Goal: Check status: Check status

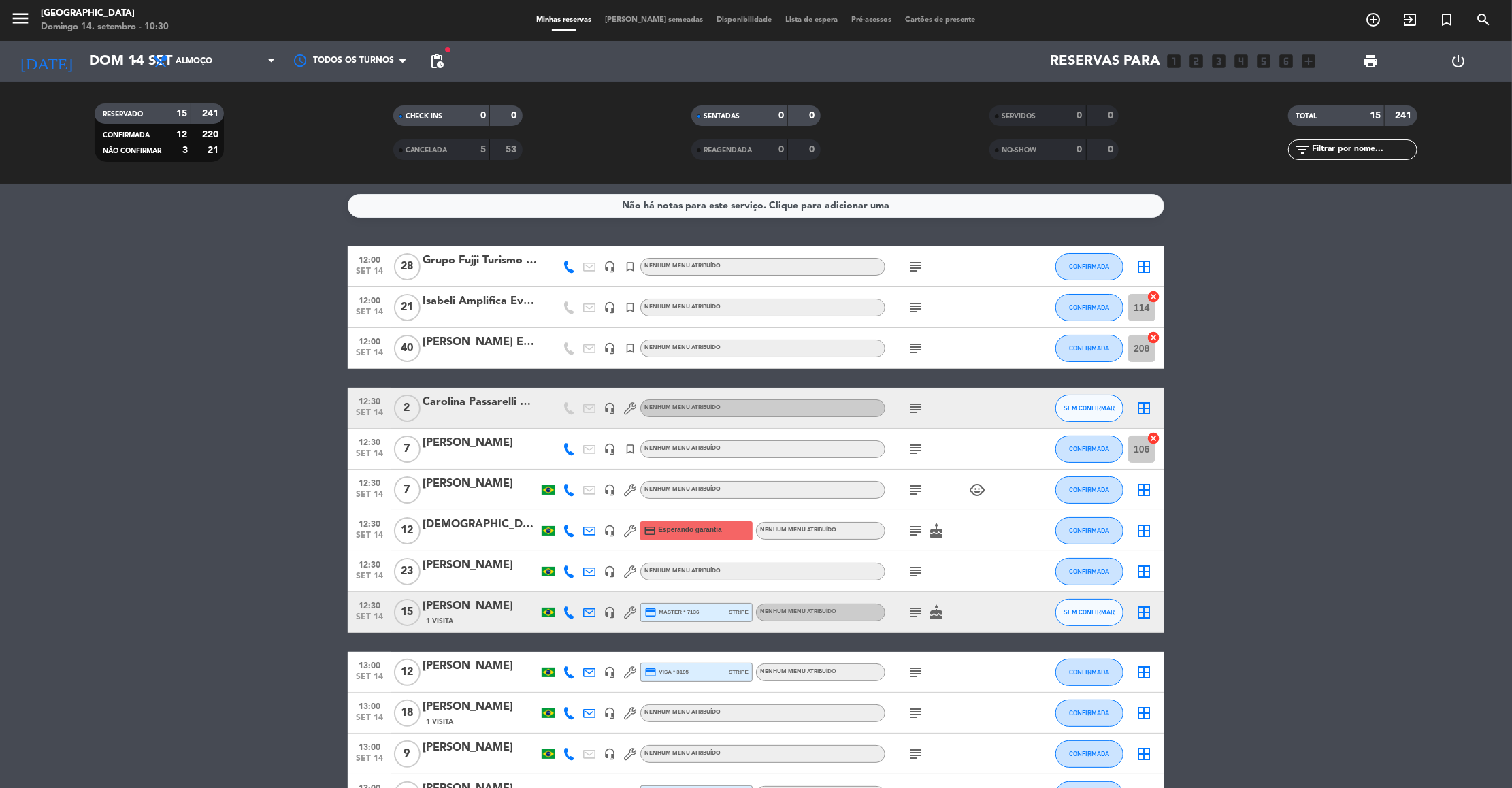
click at [1218, 398] on bookings-row "12:00 [DATE] Grupo Fujji Turismo / Responsável: [PERSON_NAME] headset_mic turne…" at bounding box center [756, 571] width 1512 height 650
click at [413, 147] on span "CANCELADA" at bounding box center [427, 150] width 42 height 7
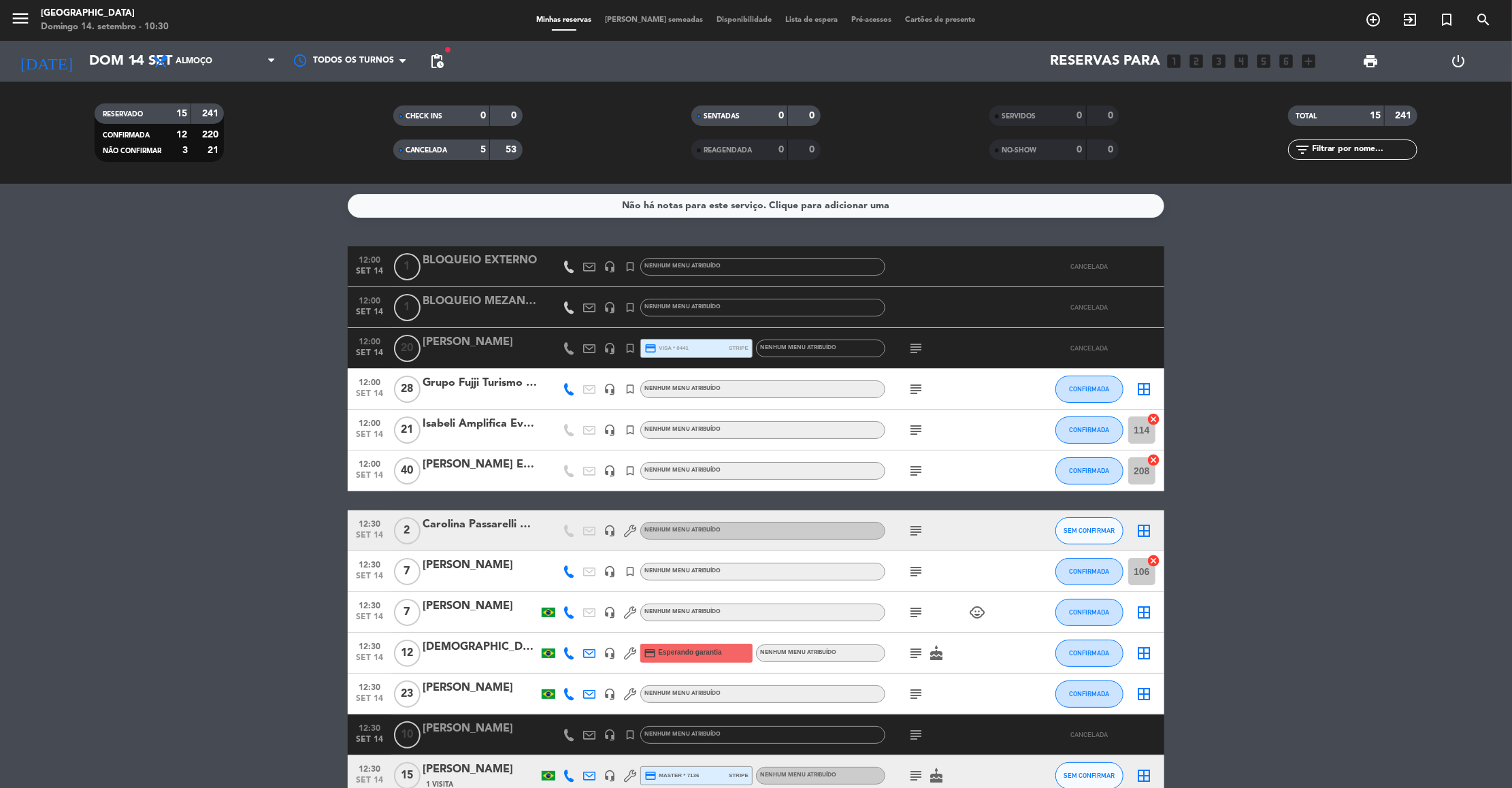
click at [922, 349] on icon "subject" at bounding box center [916, 348] width 16 height 16
click at [1244, 378] on bookings-row "12:00 [DATE] 1 BLOQUEIO EXTERNO headset_mic turned_in_not Nenhum menu atribuído…" at bounding box center [756, 674] width 1512 height 855
click at [916, 348] on icon "subject" at bounding box center [916, 348] width 16 height 16
click at [1310, 296] on bookings-row "12:00 [DATE] 1 BLOQUEIO EXTERNO headset_mic turned_in_not Nenhum menu atribuído…" at bounding box center [756, 674] width 1512 height 855
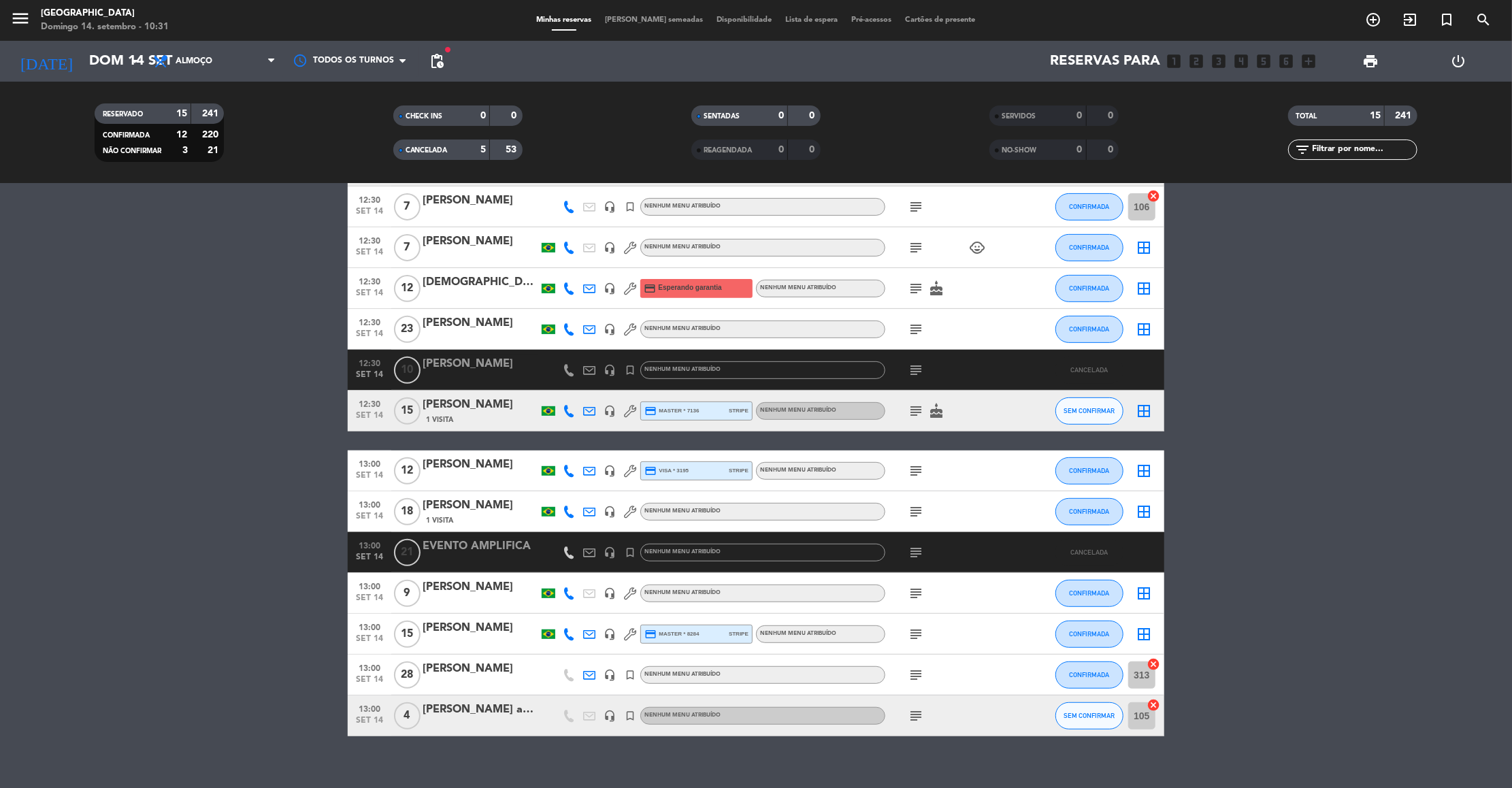
scroll to position [381, 0]
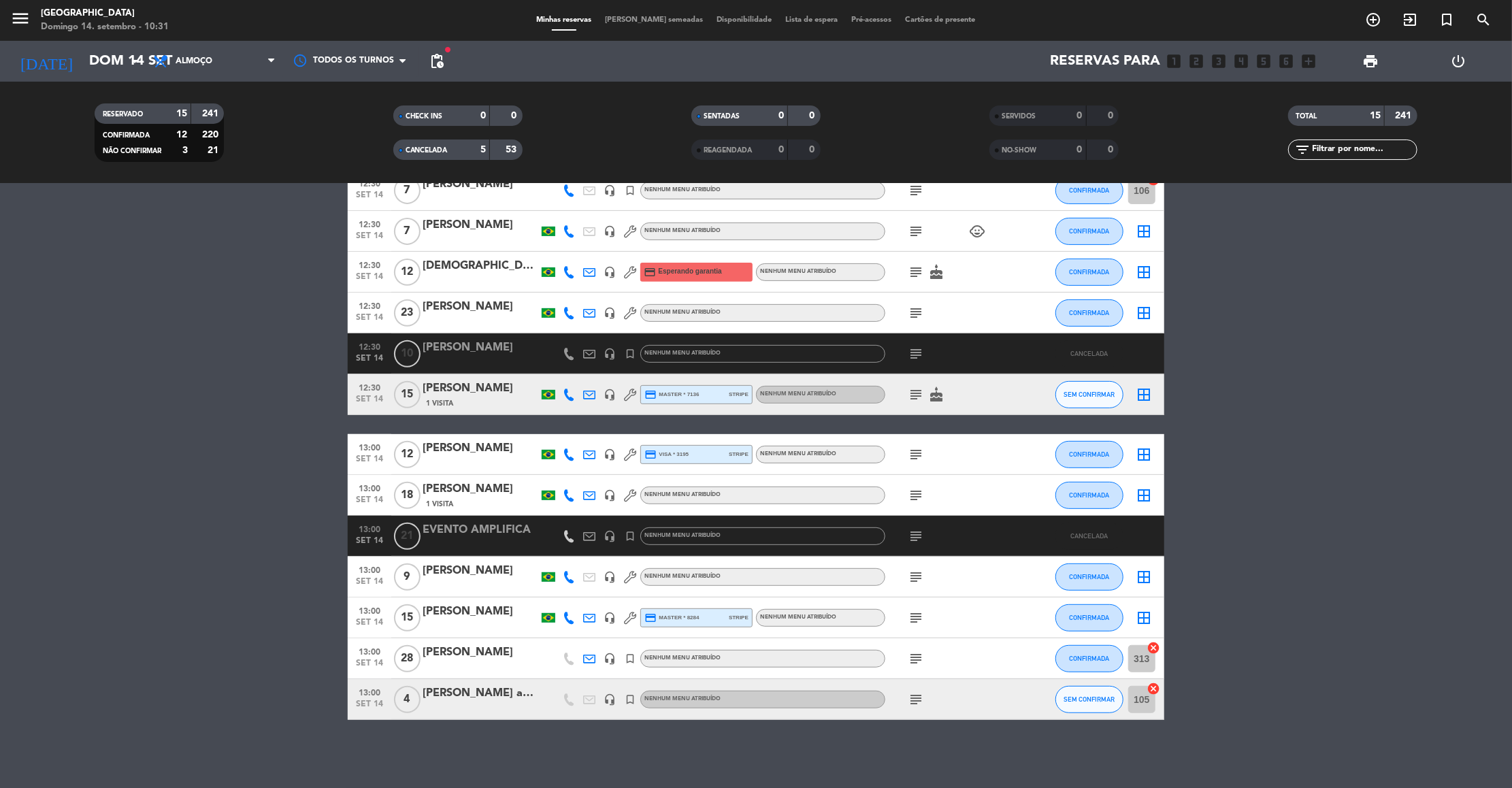
click at [915, 359] on icon "subject" at bounding box center [916, 354] width 16 height 16
click at [1282, 415] on bookings-row "12:00 [DATE] 1 BLOQUEIO EXTERNO headset_mic turned_in_not Nenhum menu atribuído…" at bounding box center [756, 293] width 1512 height 855
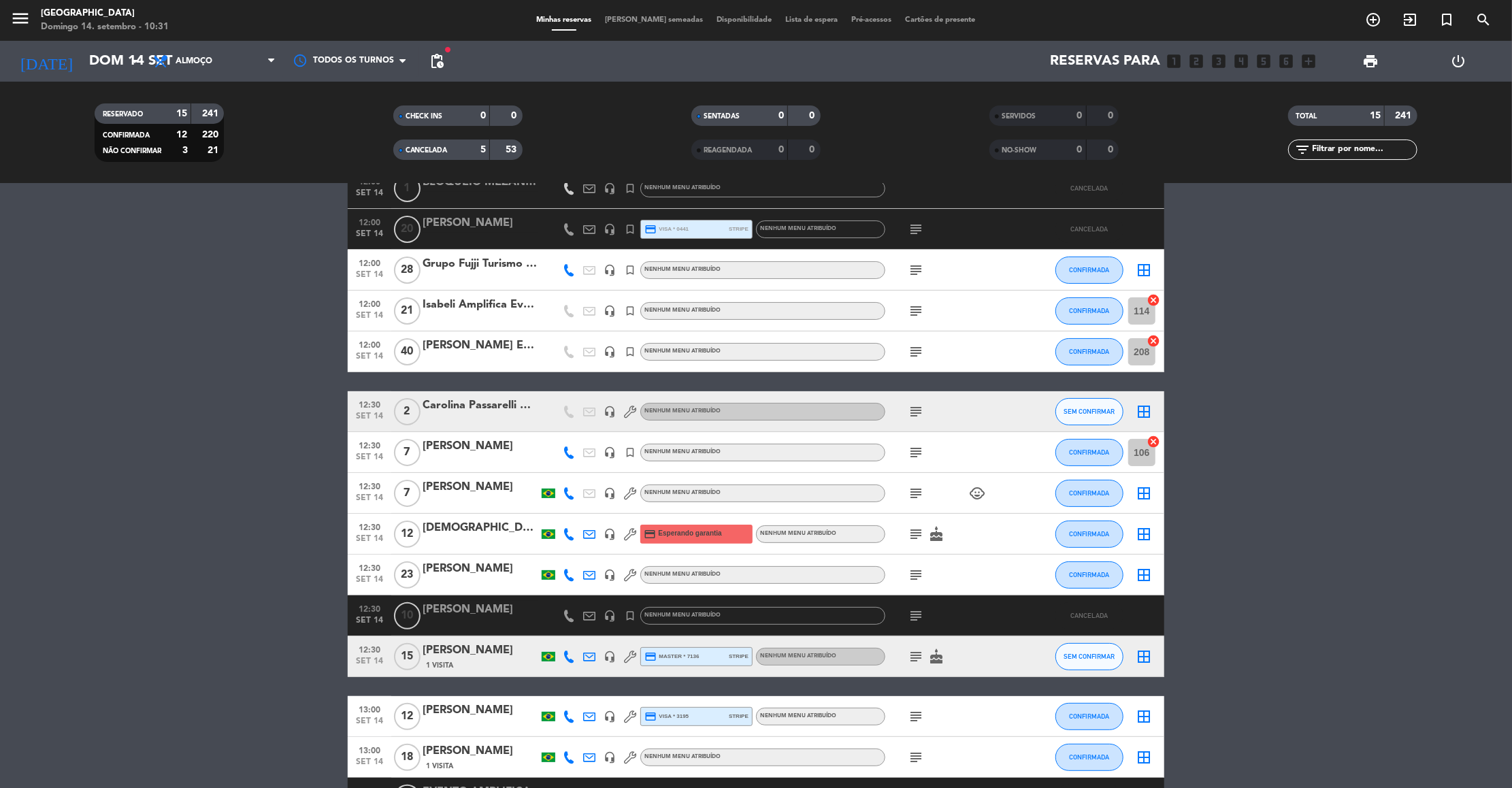
scroll to position [0, 0]
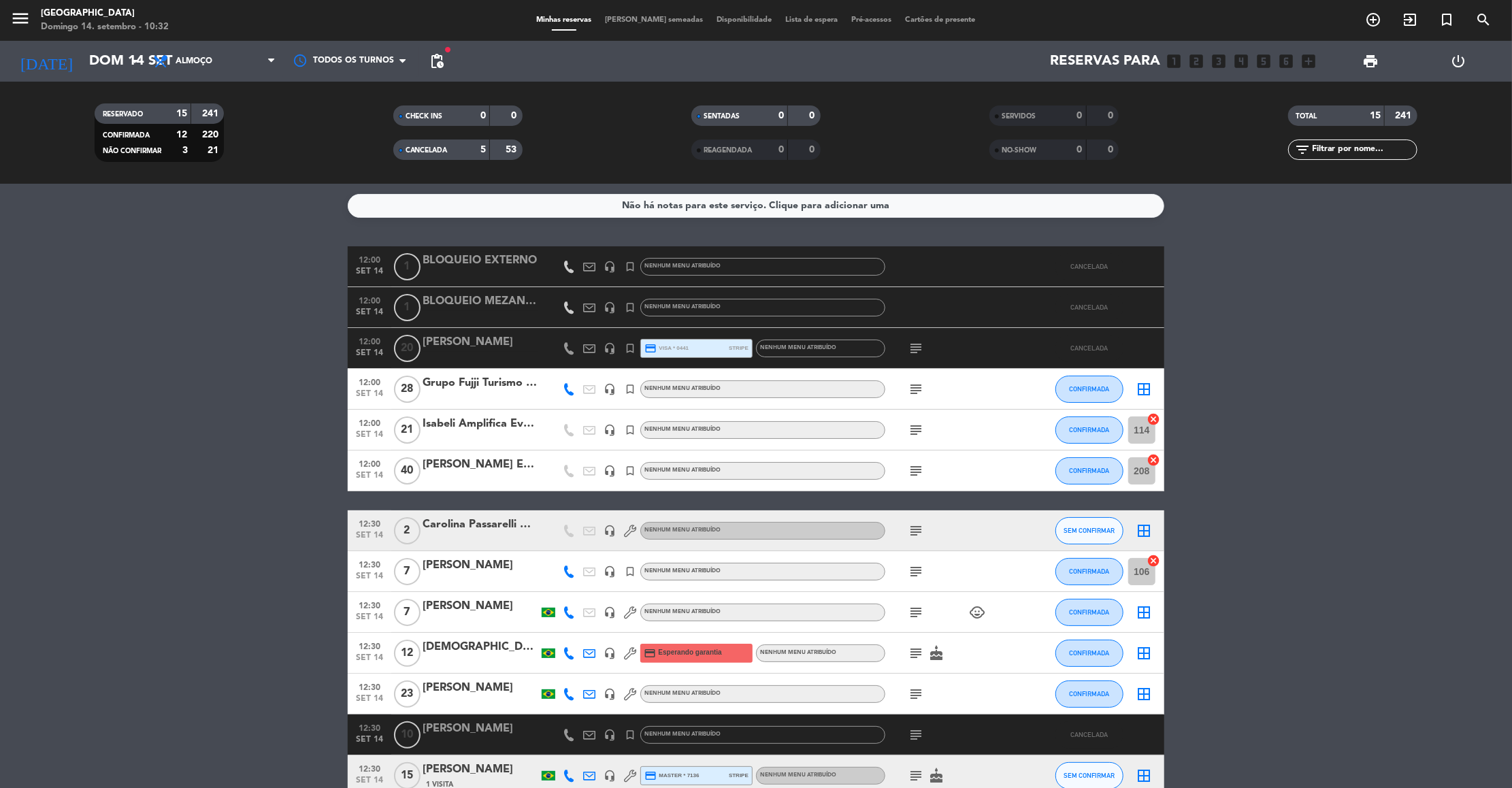
click at [571, 349] on icon at bounding box center [569, 348] width 12 height 12
click at [477, 340] on div "[PERSON_NAME]" at bounding box center [479, 342] width 115 height 17
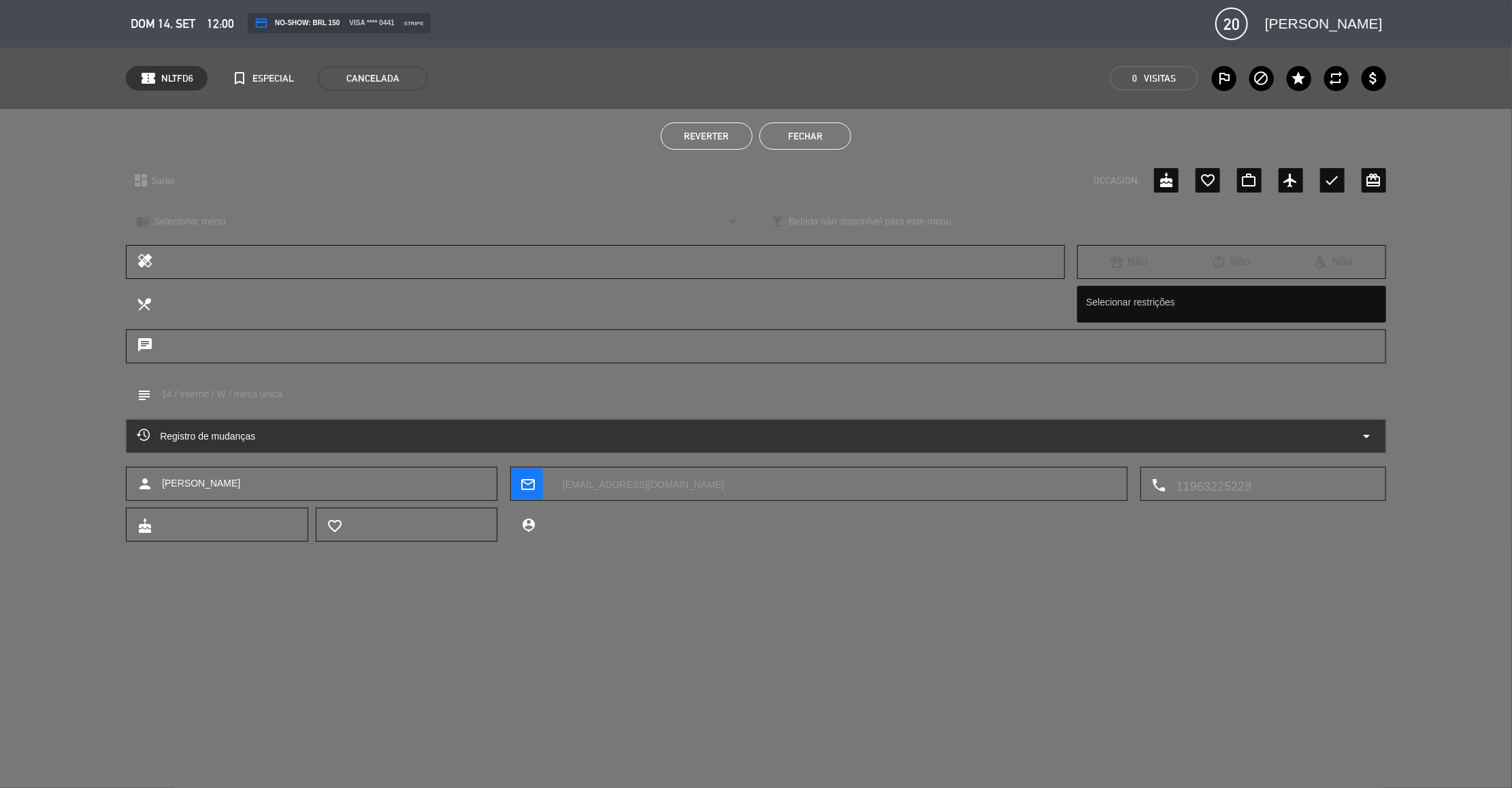
click at [1360, 432] on icon "arrow_drop_down" at bounding box center [1366, 436] width 16 height 16
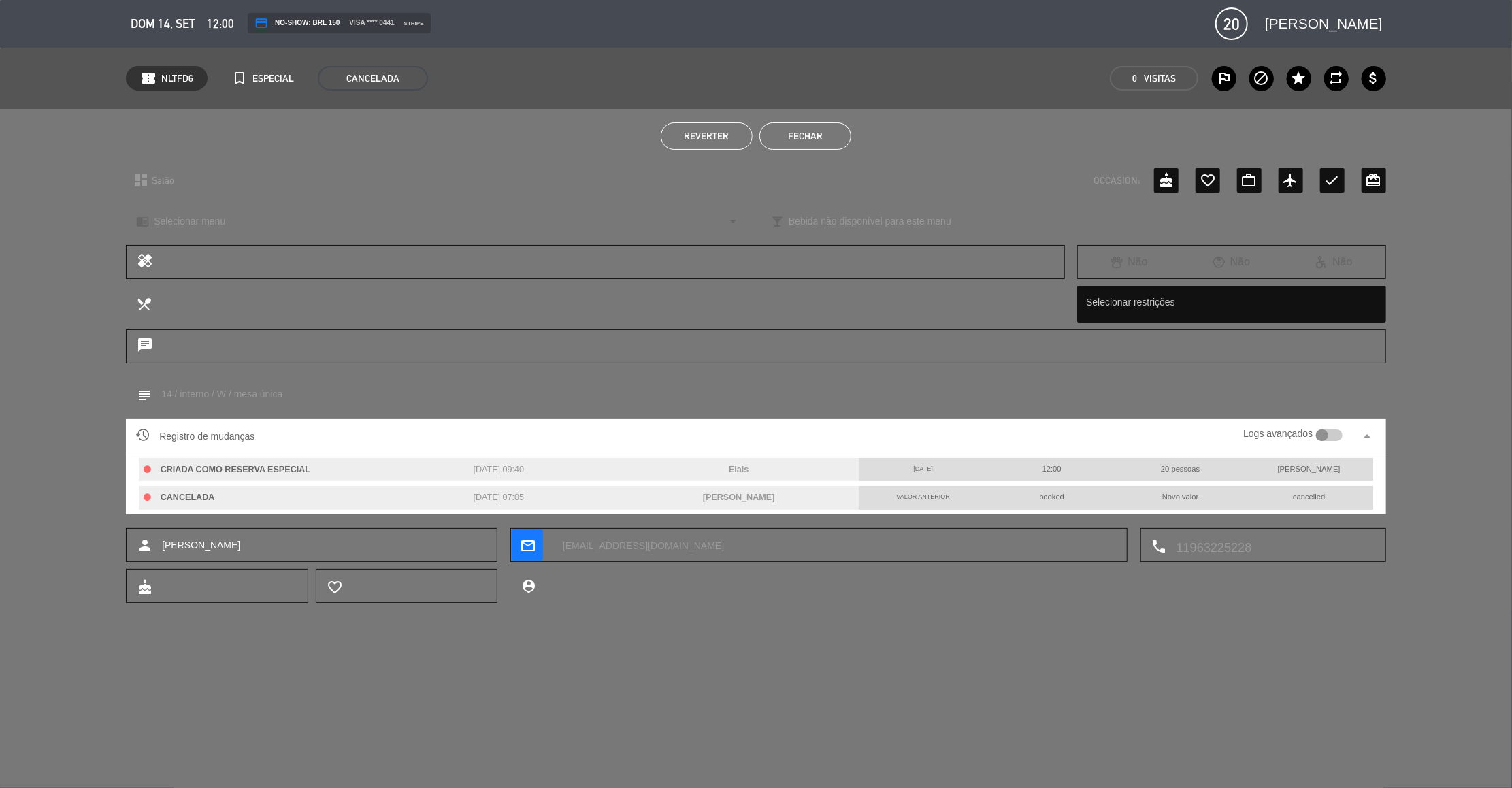
click at [835, 140] on button "Fechar" at bounding box center [805, 135] width 92 height 27
